Goal: Transaction & Acquisition: Purchase product/service

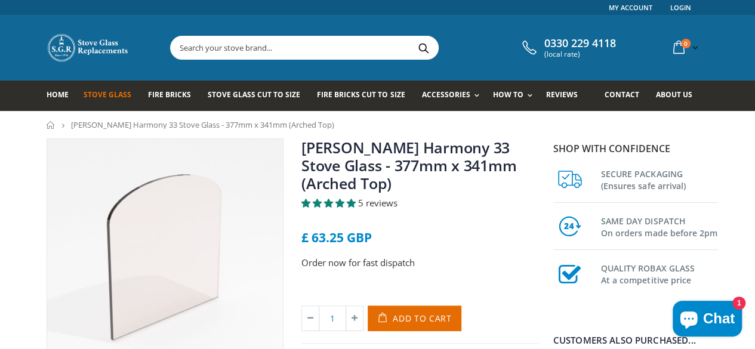
click at [84, 95] on span "Stove Glass" at bounding box center [108, 94] width 48 height 10
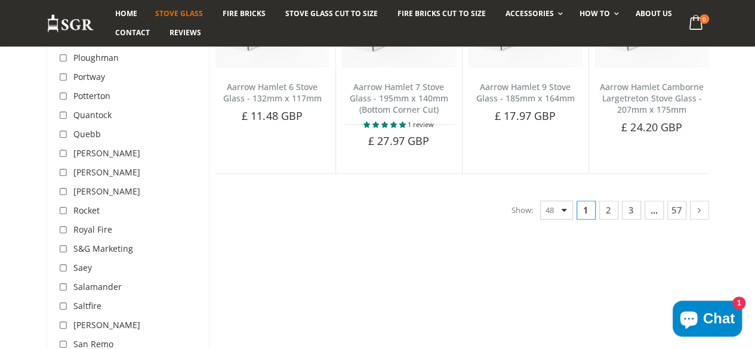
scroll to position [3081, 0]
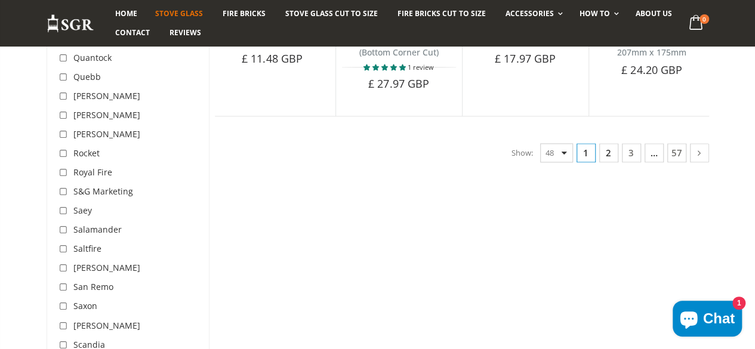
click at [618, 162] on link "2" at bounding box center [608, 152] width 19 height 19
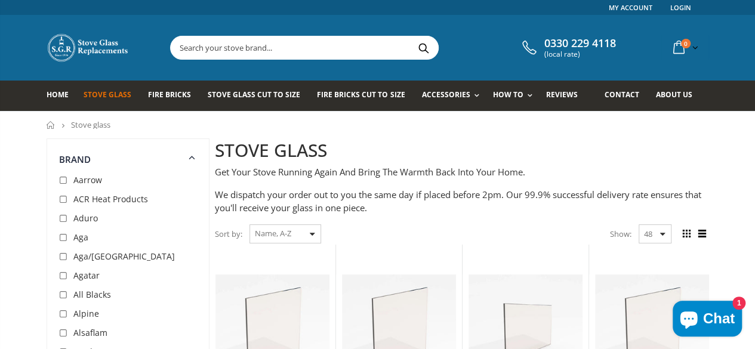
click at [227, 44] on input "text" at bounding box center [371, 47] width 401 height 23
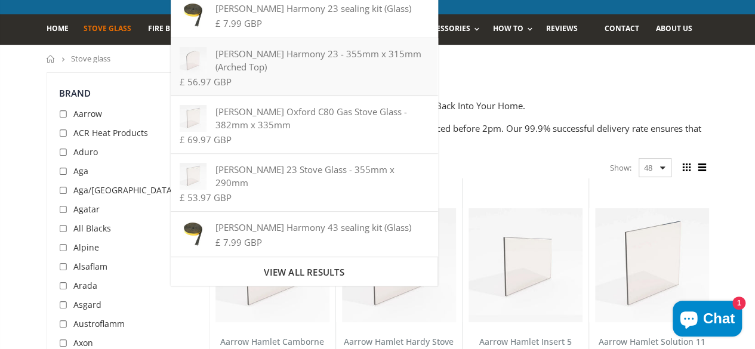
scroll to position [80, 0]
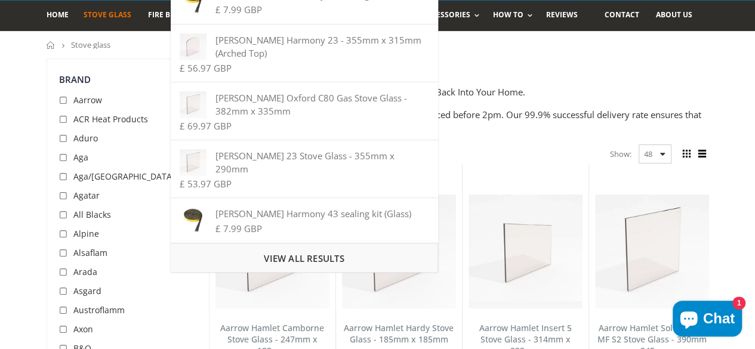
type input "nesr"
click at [317, 253] on span "View all results" at bounding box center [304, 258] width 80 height 12
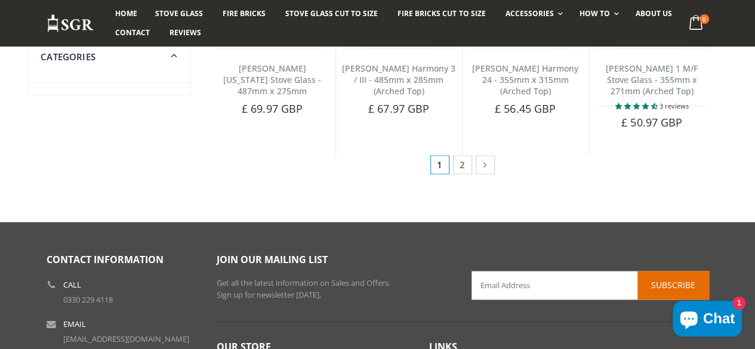
scroll to position [739, 0]
click at [472, 174] on link "2" at bounding box center [462, 163] width 19 height 19
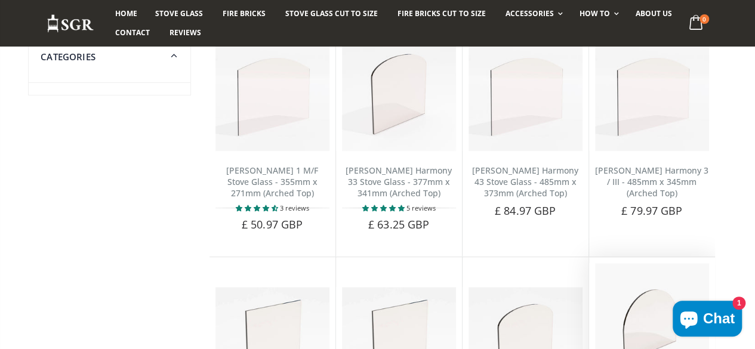
scroll to position [129, 0]
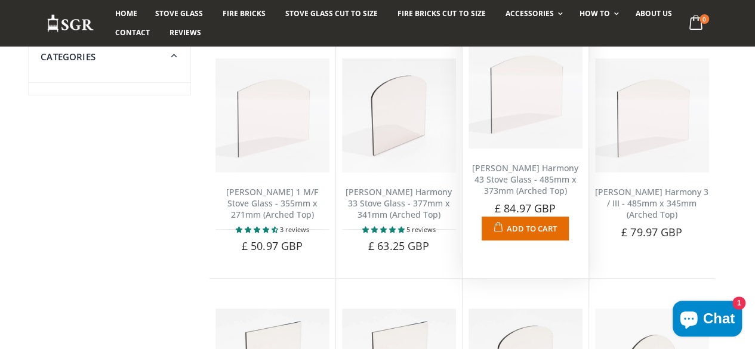
click at [539, 234] on span "Add to Cart" at bounding box center [531, 228] width 50 height 11
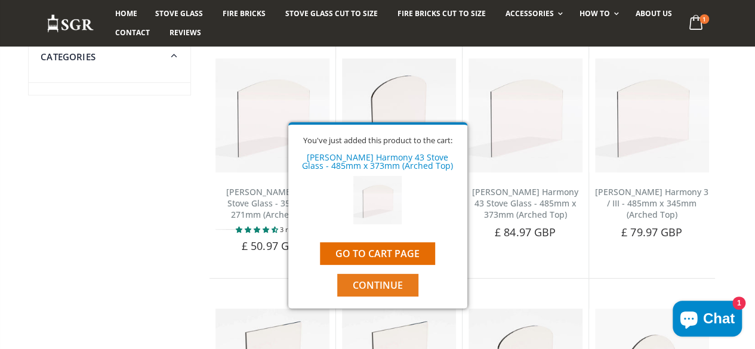
click at [403, 285] on button "Continue" at bounding box center [377, 285] width 81 height 23
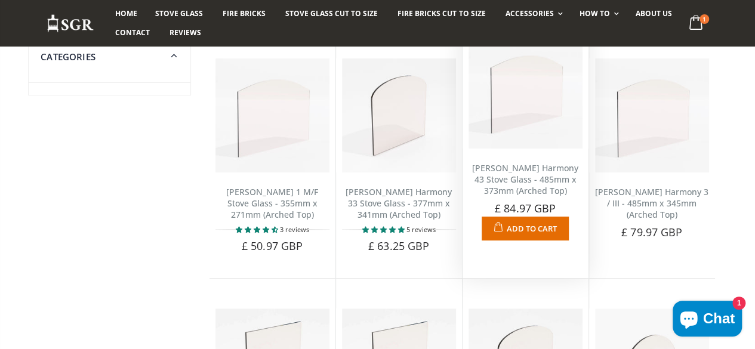
click at [564, 137] on img at bounding box center [525, 92] width 114 height 114
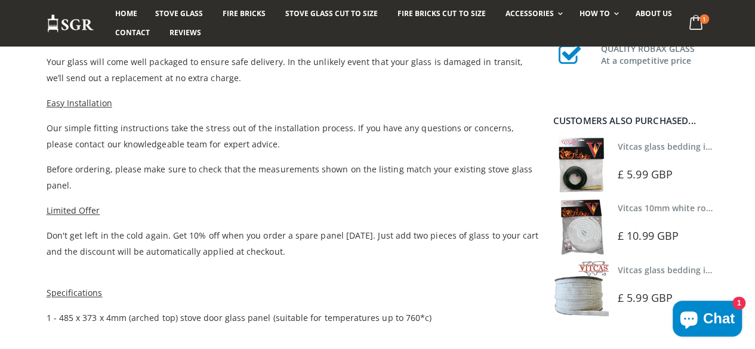
scroll to position [602, 0]
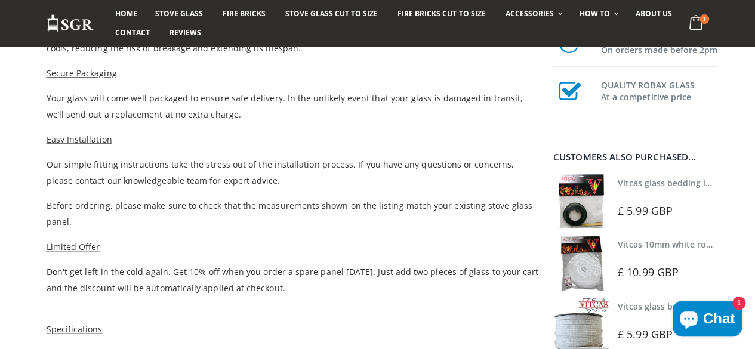
click at [664, 181] on link "Vitcas glass bedding in tape - 2mm x 10mm x 2 meters" at bounding box center [728, 182] width 222 height 11
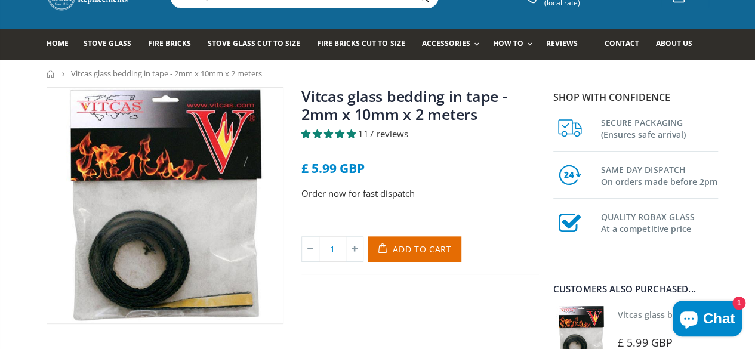
scroll to position [45, 0]
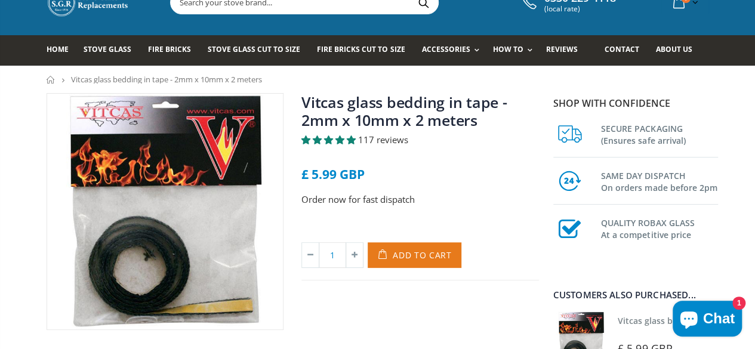
click at [434, 251] on span "Add to Cart" at bounding box center [421, 254] width 59 height 11
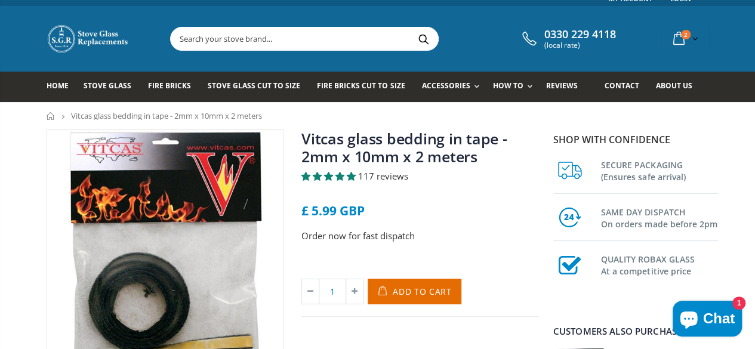
scroll to position [0, 0]
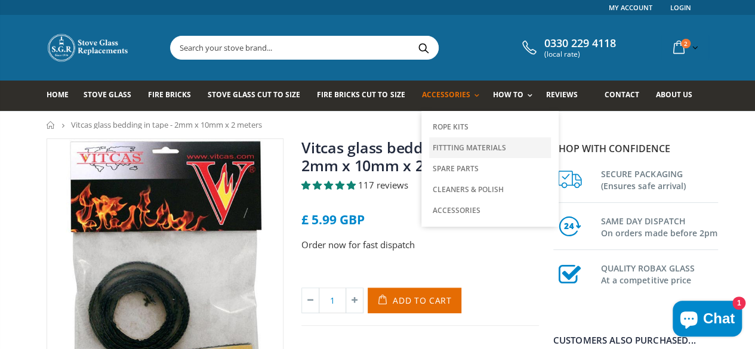
click at [441, 146] on link "Fittting Materials" at bounding box center [490, 147] width 122 height 21
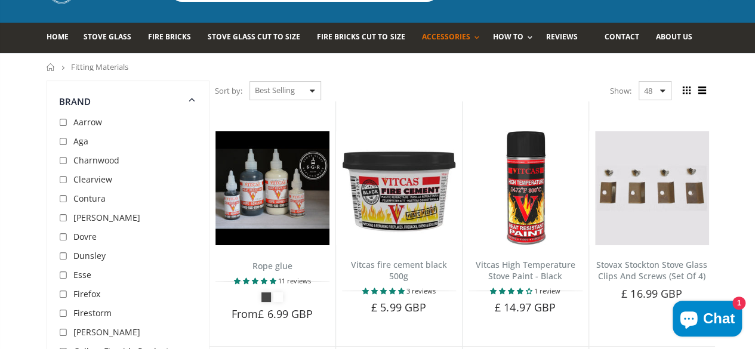
scroll to position [62, 0]
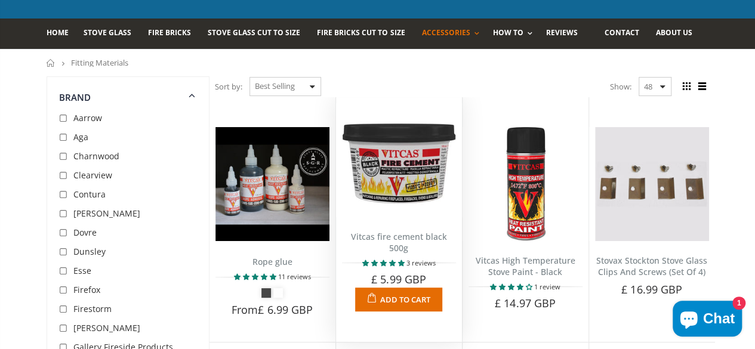
click at [413, 294] on span "Add to Cart" at bounding box center [405, 299] width 50 height 11
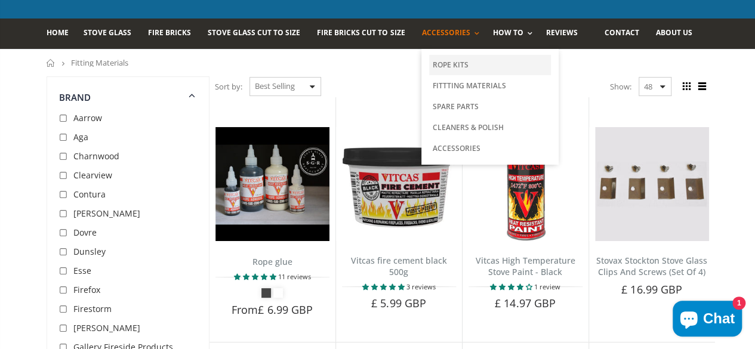
click at [446, 62] on link "Rope Kits" at bounding box center [490, 65] width 122 height 20
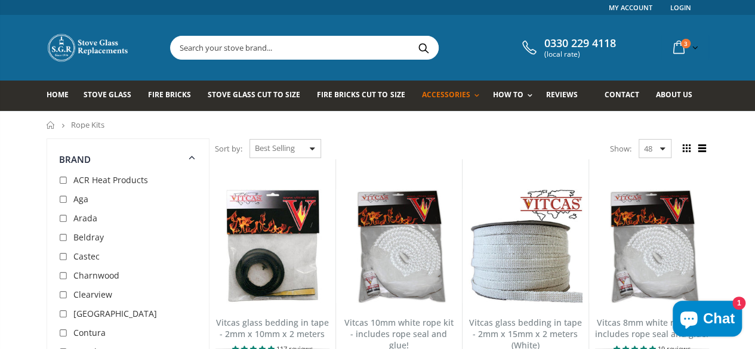
click at [242, 52] on input "text" at bounding box center [371, 47] width 401 height 23
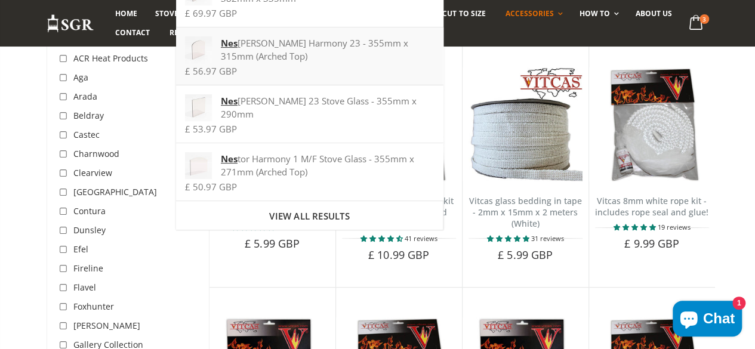
scroll to position [129, 0]
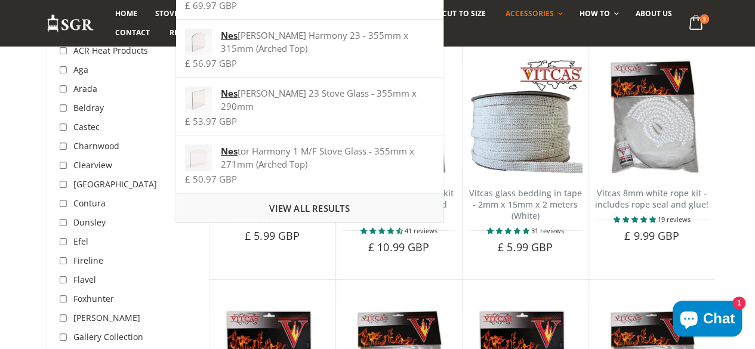
type input "nes"
click at [326, 203] on span "View all results" at bounding box center [309, 208] width 80 height 12
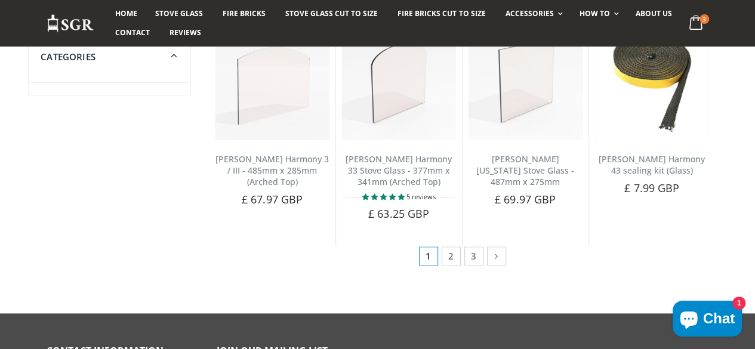
scroll to position [659, 0]
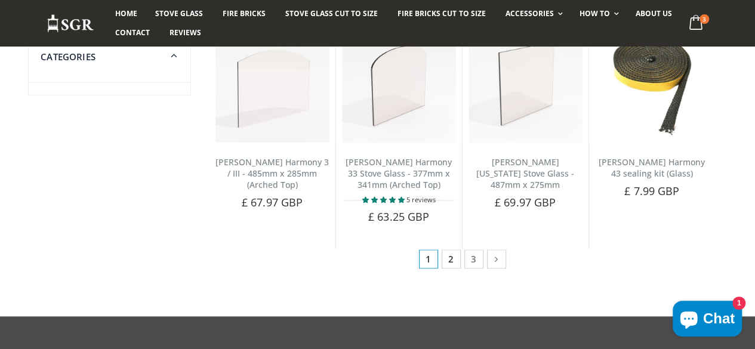
click at [450, 268] on link "2" at bounding box center [450, 258] width 19 height 19
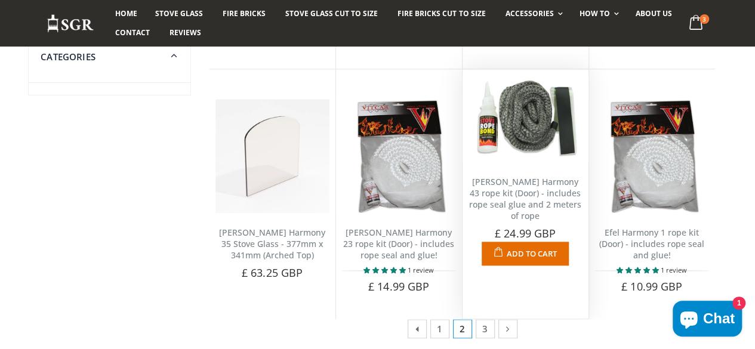
scroll to position [562, 0]
click at [547, 155] on img at bounding box center [525, 119] width 114 height 87
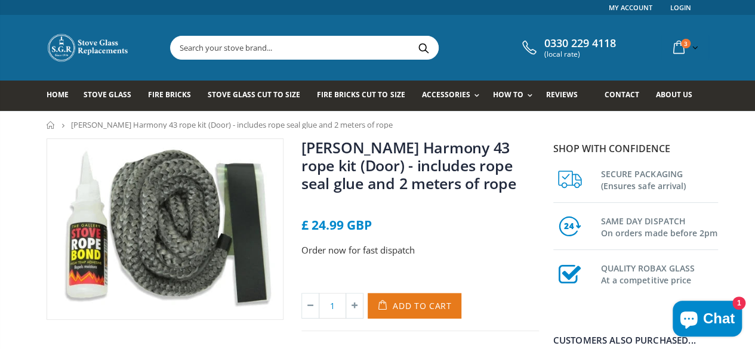
click at [404, 304] on span "Add to Cart" at bounding box center [421, 305] width 59 height 11
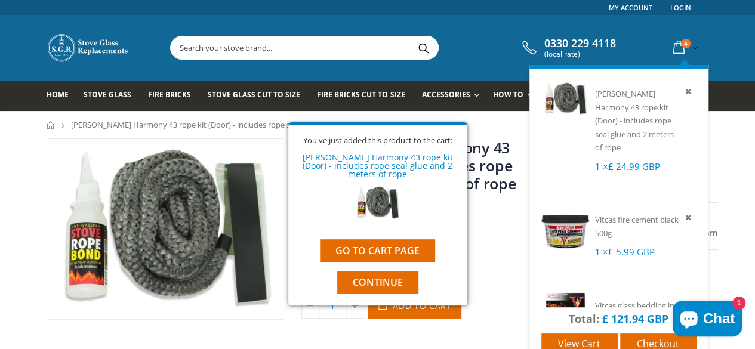
click at [690, 45] on span "4" at bounding box center [686, 44] width 10 height 10
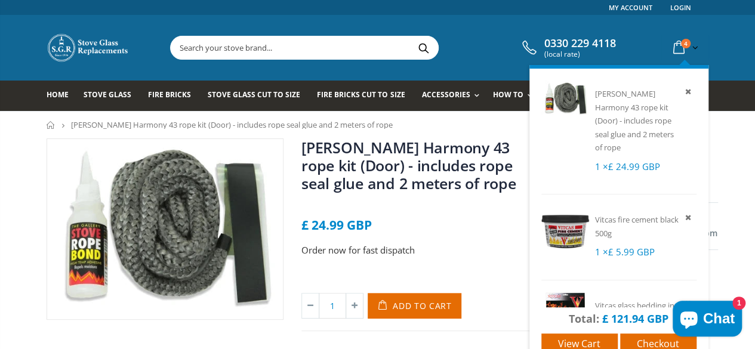
click at [690, 42] on span "4" at bounding box center [686, 44] width 10 height 10
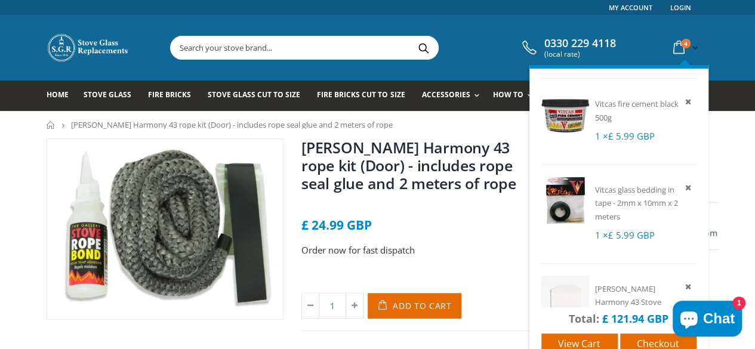
scroll to position [123, 0]
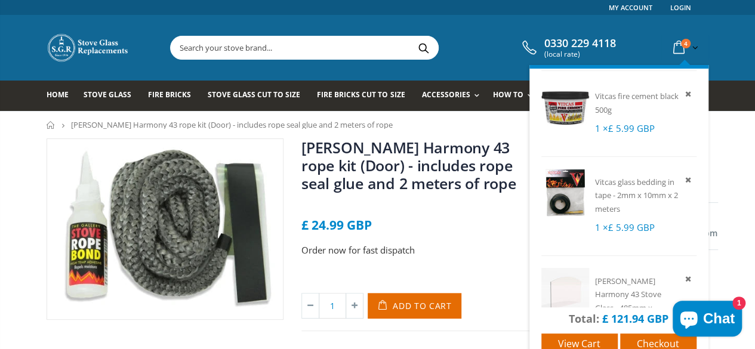
click at [693, 181] on icon at bounding box center [687, 179] width 11 height 11
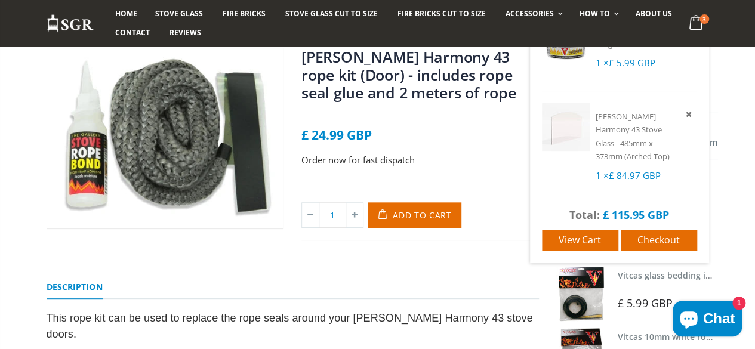
scroll to position [131, 0]
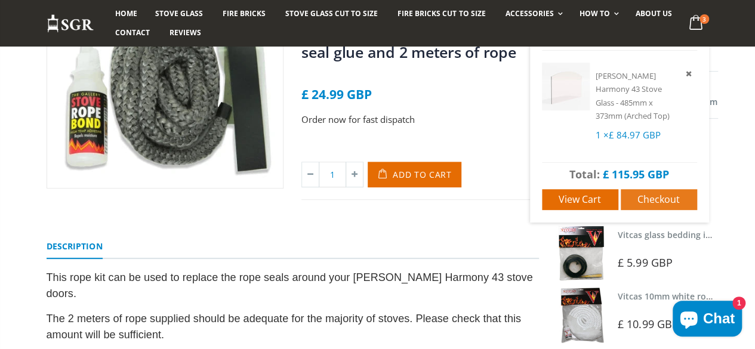
click at [679, 198] on span "Checkout" at bounding box center [658, 199] width 42 height 13
